Goal: Connect with others: Connect with others

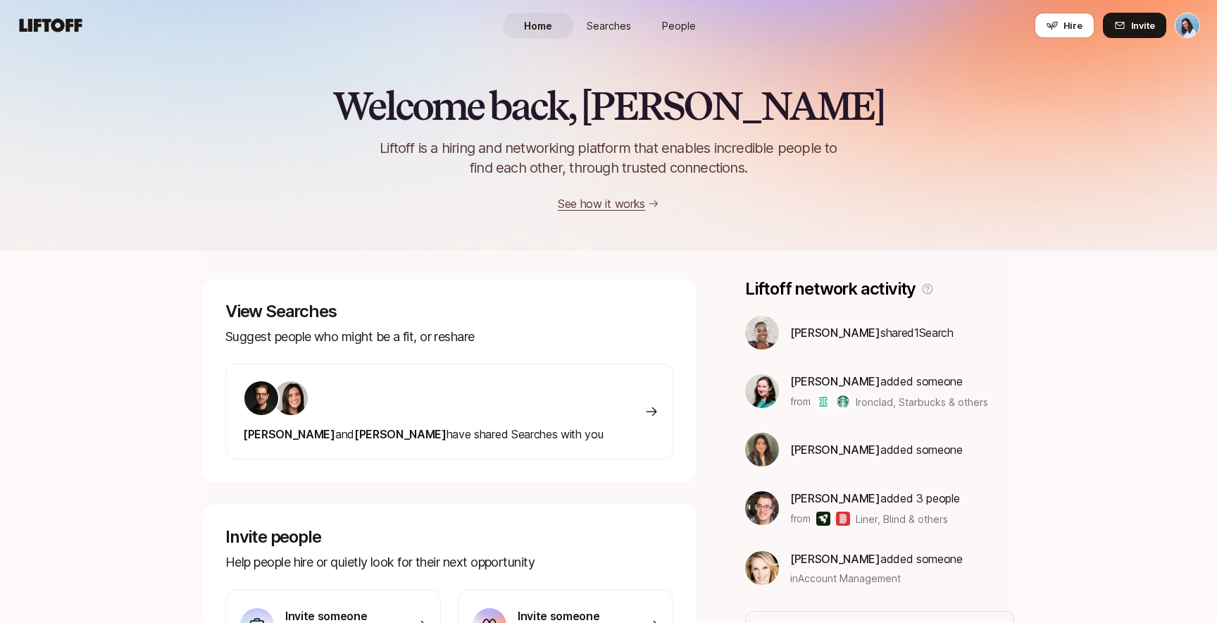
click at [676, 30] on span "People" at bounding box center [679, 25] width 34 height 15
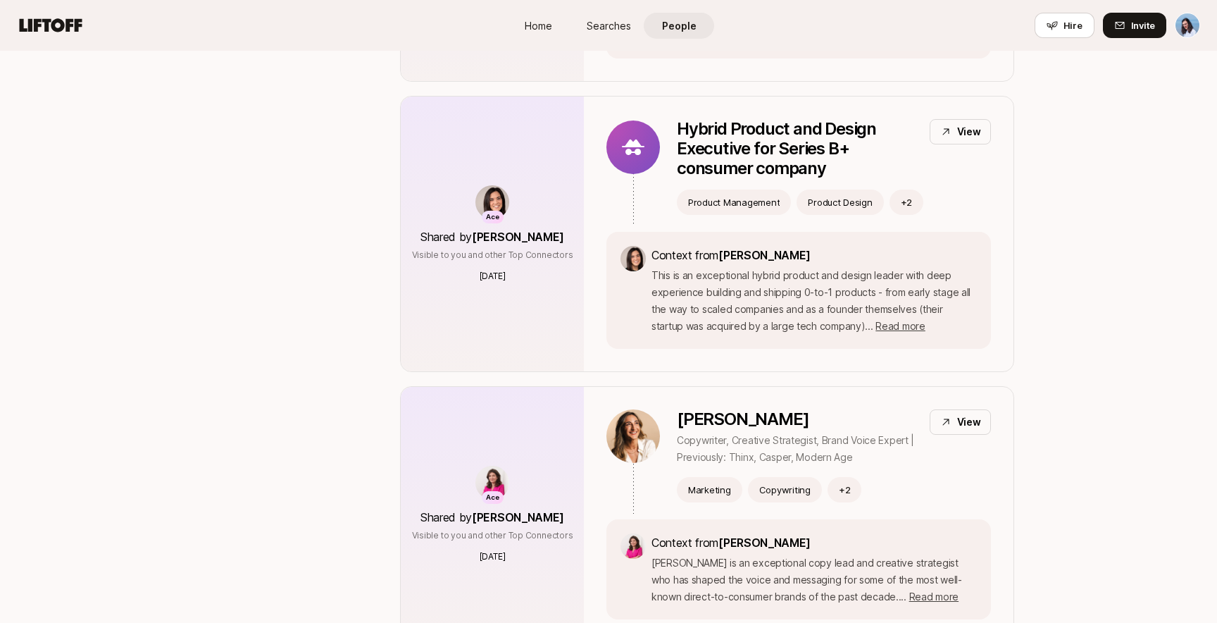
scroll to position [1937, 0]
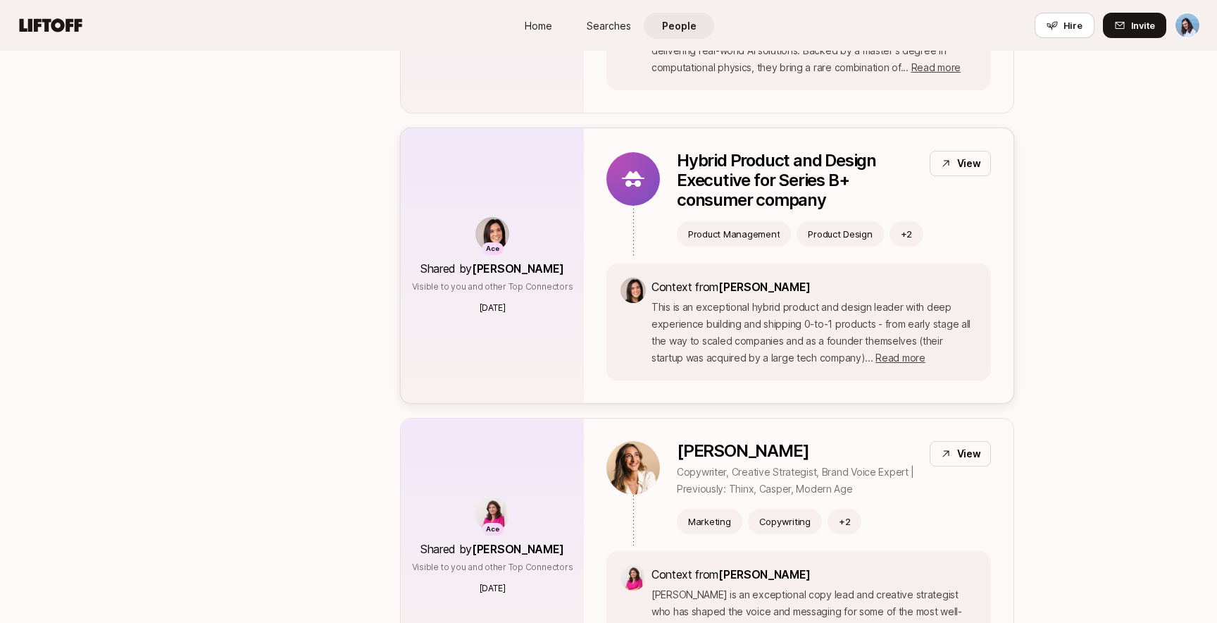
click at [635, 199] on div "Hybrid Product and Design Executive for Series B+ consumer company View Product…" at bounding box center [799, 207] width 385 height 113
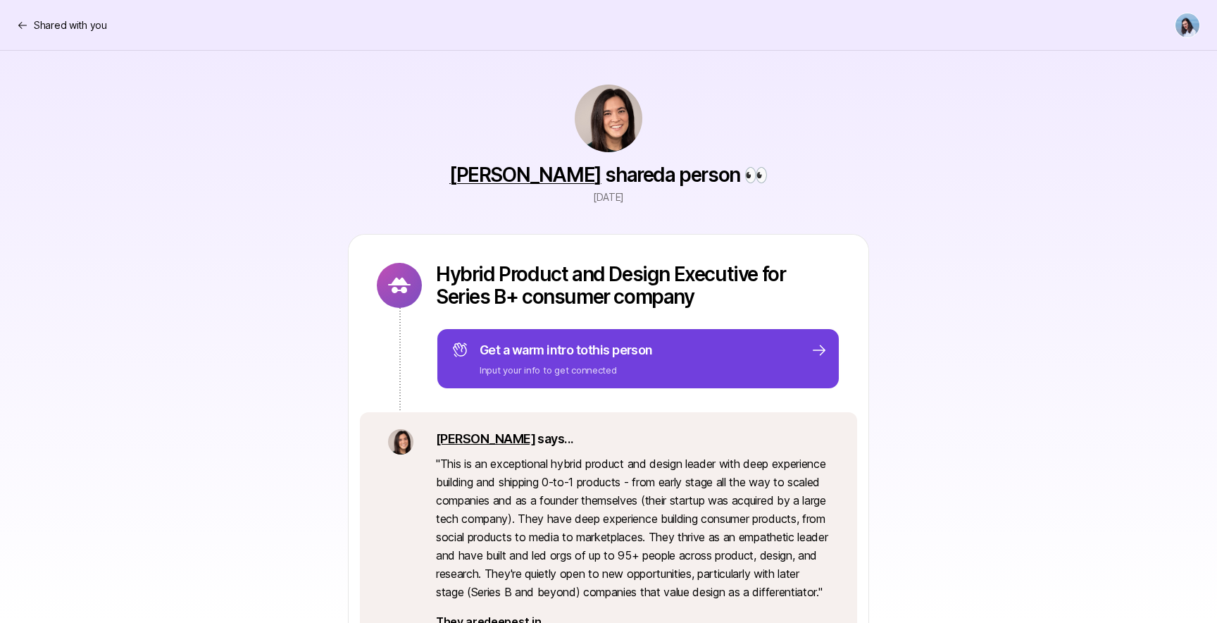
click at [688, 356] on div "Get a warm intro to this person Input your info to get connected" at bounding box center [640, 358] width 376 height 37
